Goal: Task Accomplishment & Management: Manage account settings

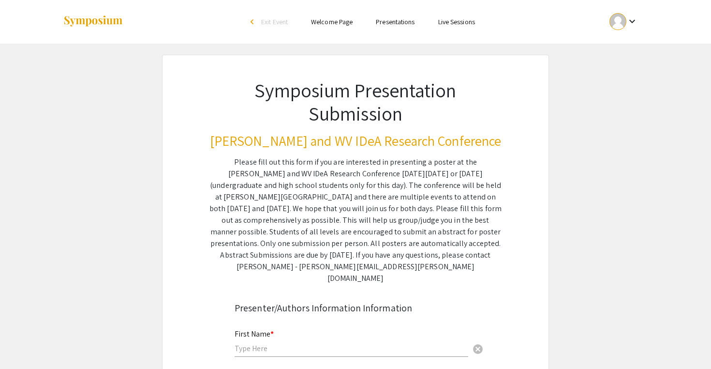
click at [632, 21] on mat-icon "keyboard_arrow_down" at bounding box center [633, 21] width 12 height 12
click at [627, 42] on button "My Account" at bounding box center [630, 47] width 60 height 23
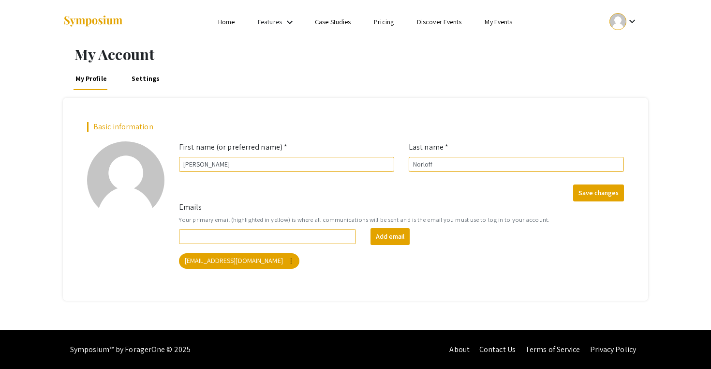
click at [634, 22] on mat-icon "keyboard_arrow_down" at bounding box center [633, 21] width 12 height 12
click at [617, 66] on button "My Submissions" at bounding box center [630, 71] width 60 height 23
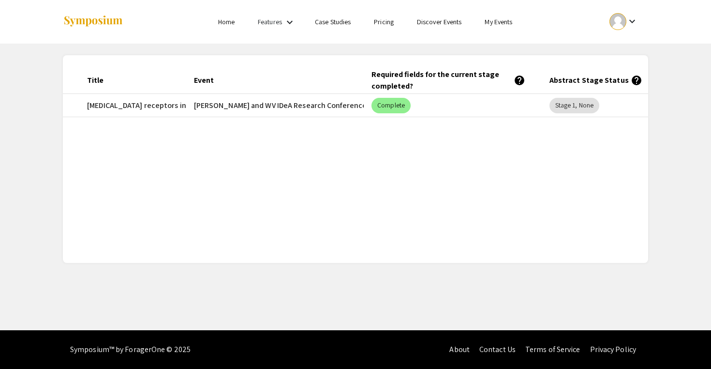
scroll to position [0, 168]
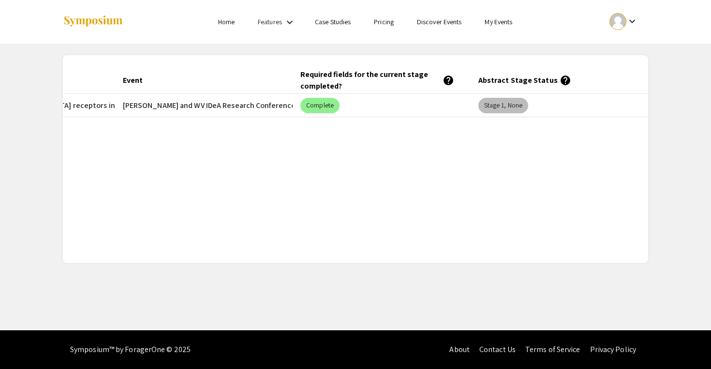
click at [493, 105] on mat-chip "Stage 1, None" at bounding box center [504, 105] width 50 height 15
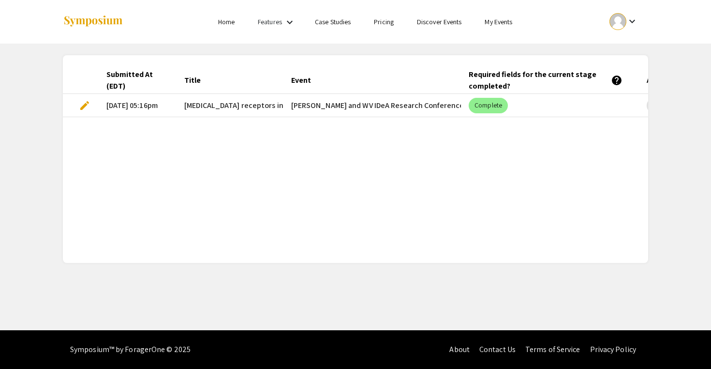
click at [290, 23] on mat-icon "keyboard_arrow_down" at bounding box center [290, 22] width 12 height 12
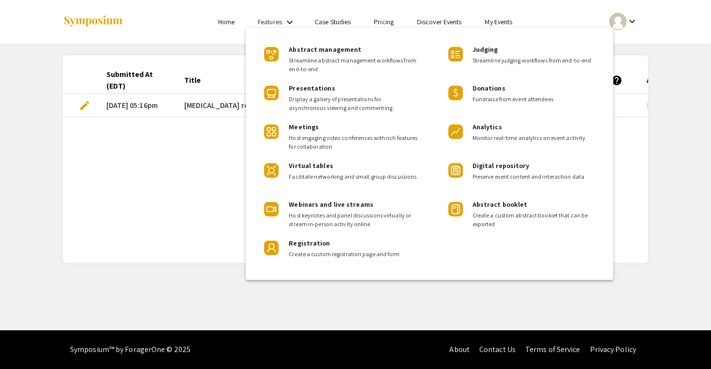
click at [263, 23] on div at bounding box center [355, 184] width 711 height 369
